Goal: Information Seeking & Learning: Find contact information

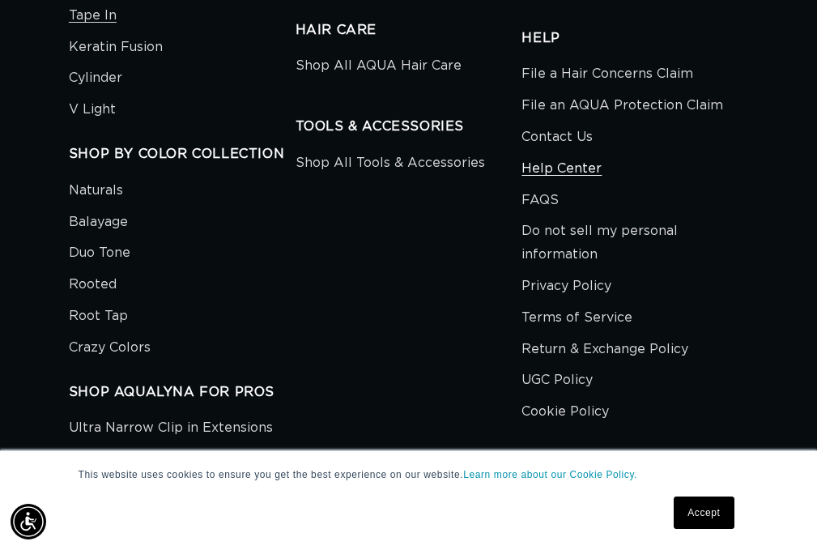
click at [558, 160] on link "Help Center" at bounding box center [562, 169] width 80 height 32
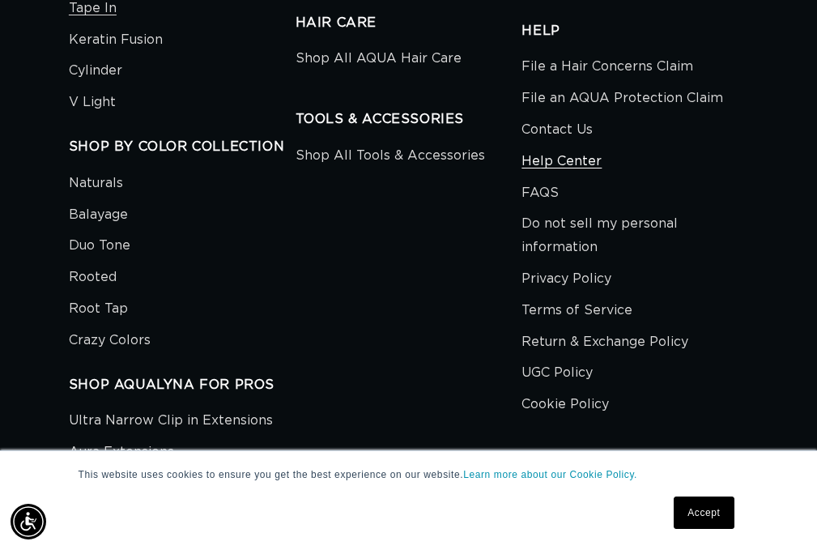
scroll to position [0, 702]
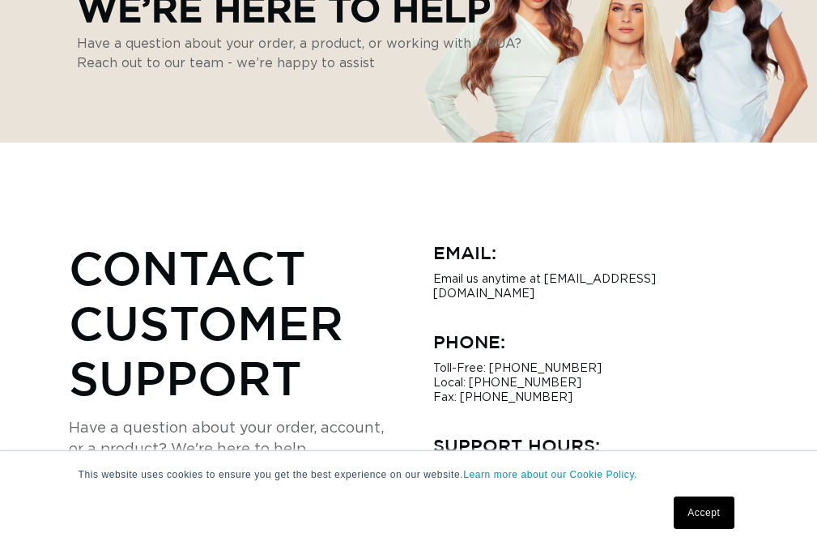
scroll to position [412, 0]
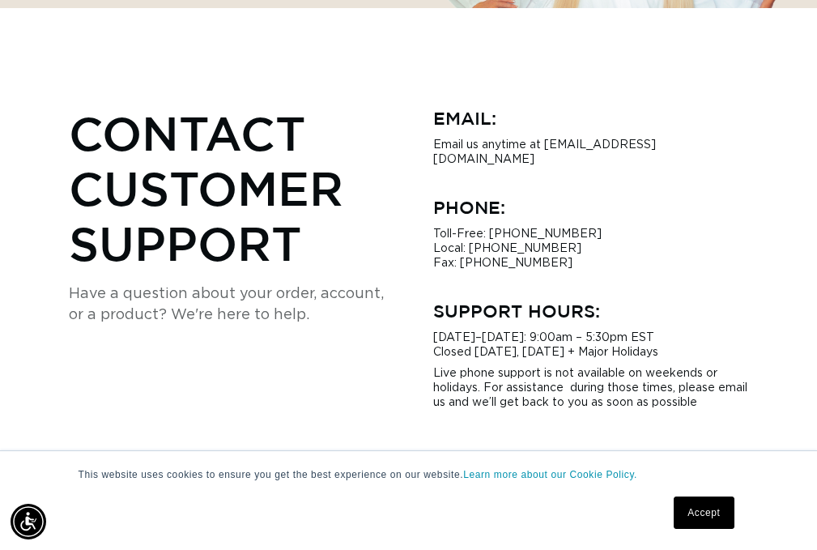
drag, startPoint x: 424, startPoint y: 321, endPoint x: 867, endPoint y: 405, distance: 450.1
click at [581, 229] on p "Toll-Free: 1-866-638-3312 Local: 786-738-8415 Fax: (786) 207-2832" at bounding box center [591, 249] width 316 height 44
drag, startPoint x: 540, startPoint y: 257, endPoint x: 416, endPoint y: 108, distance: 193.8
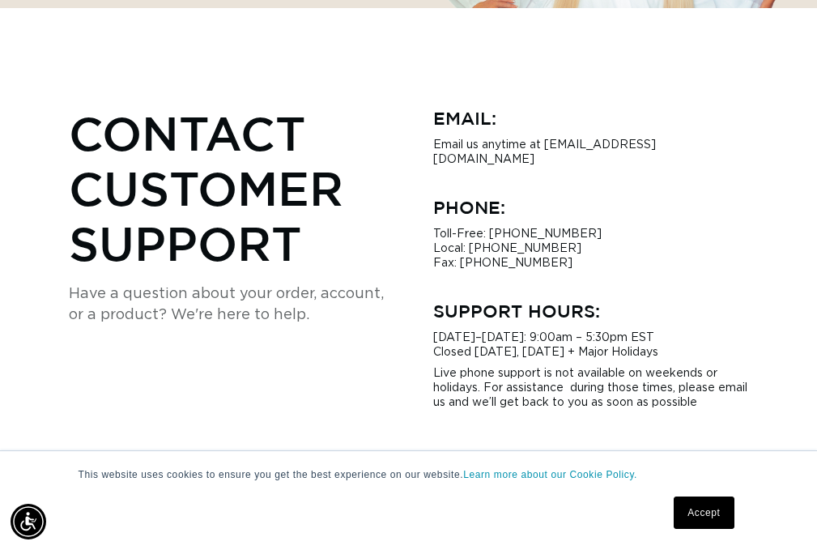
click at [416, 108] on div "Contact Customer Support Have a question about your order, account, or a produc…" at bounding box center [408, 257] width 679 height 305
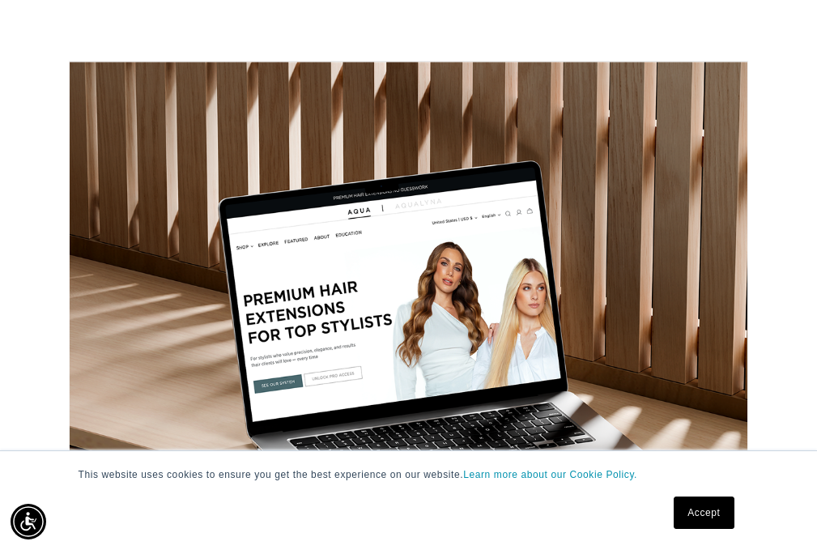
scroll to position [0, 0]
